Goal: Task Accomplishment & Management: Manage account settings

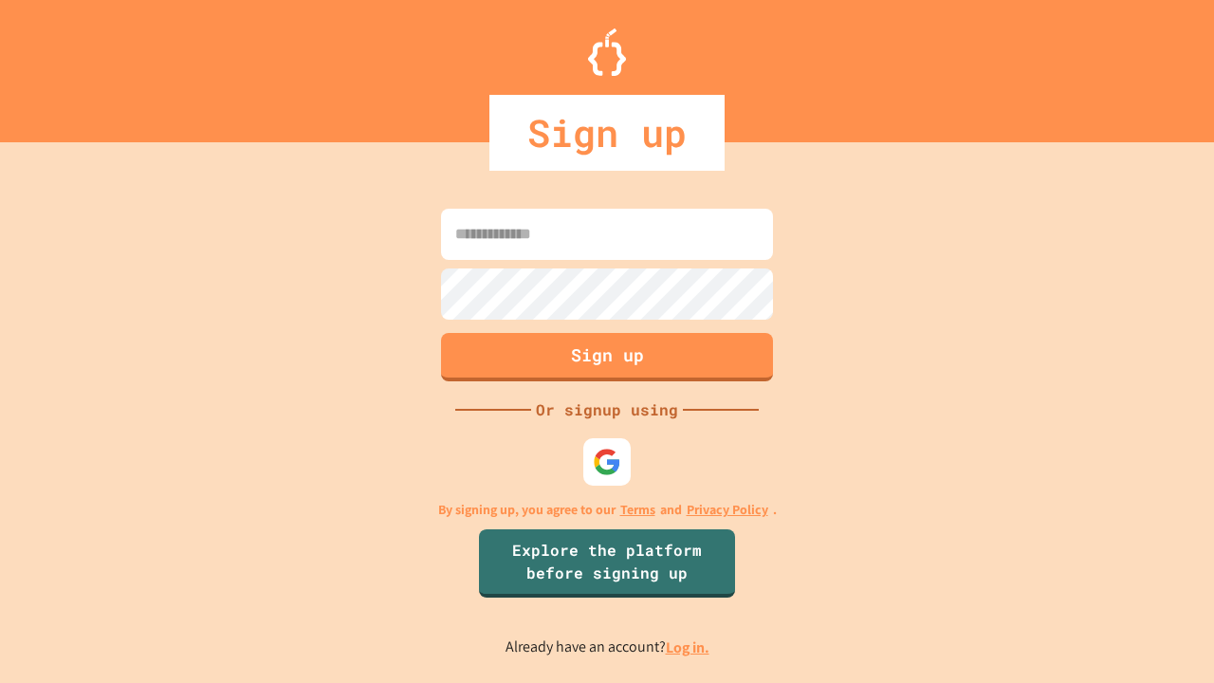
click at [689, 647] on link "Log in." at bounding box center [688, 648] width 44 height 20
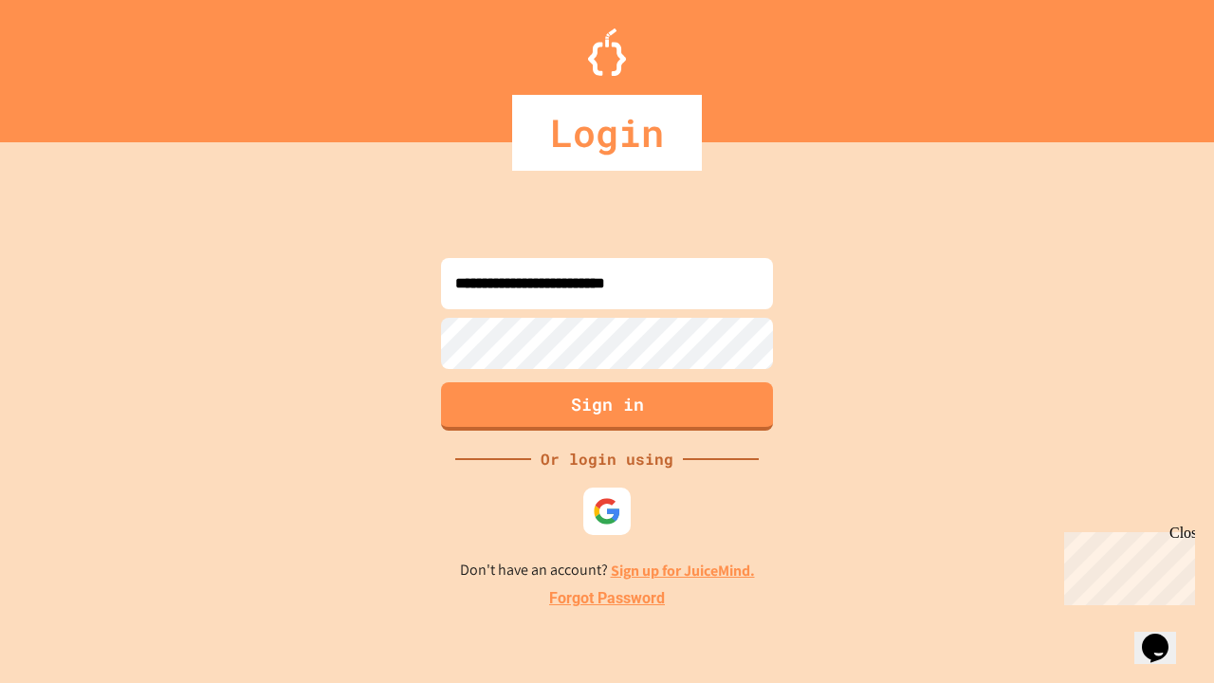
type input "**********"
